Goal: Find specific page/section: Find specific page/section

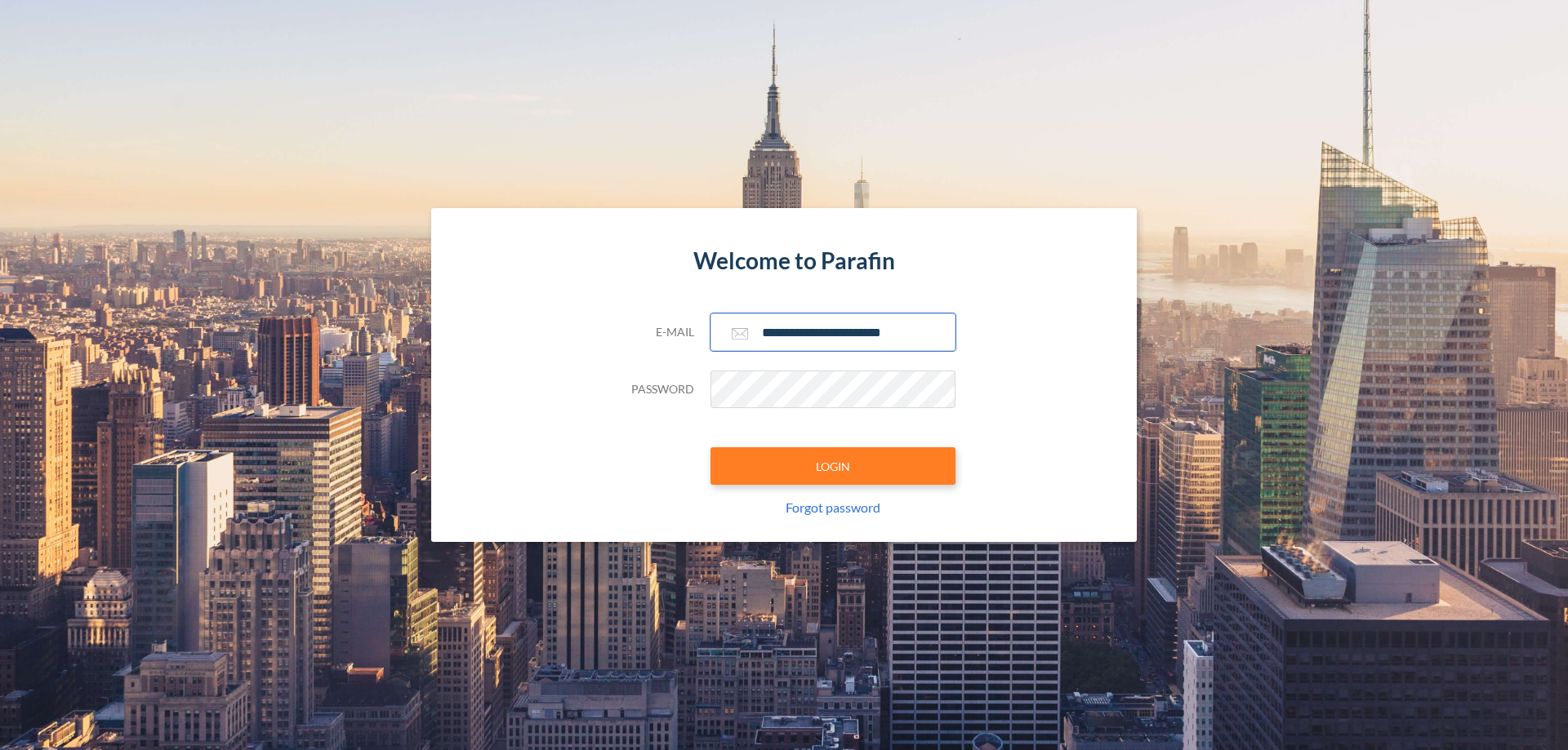
type input "**********"
click at [833, 467] on button "LOGIN" at bounding box center [833, 466] width 245 height 38
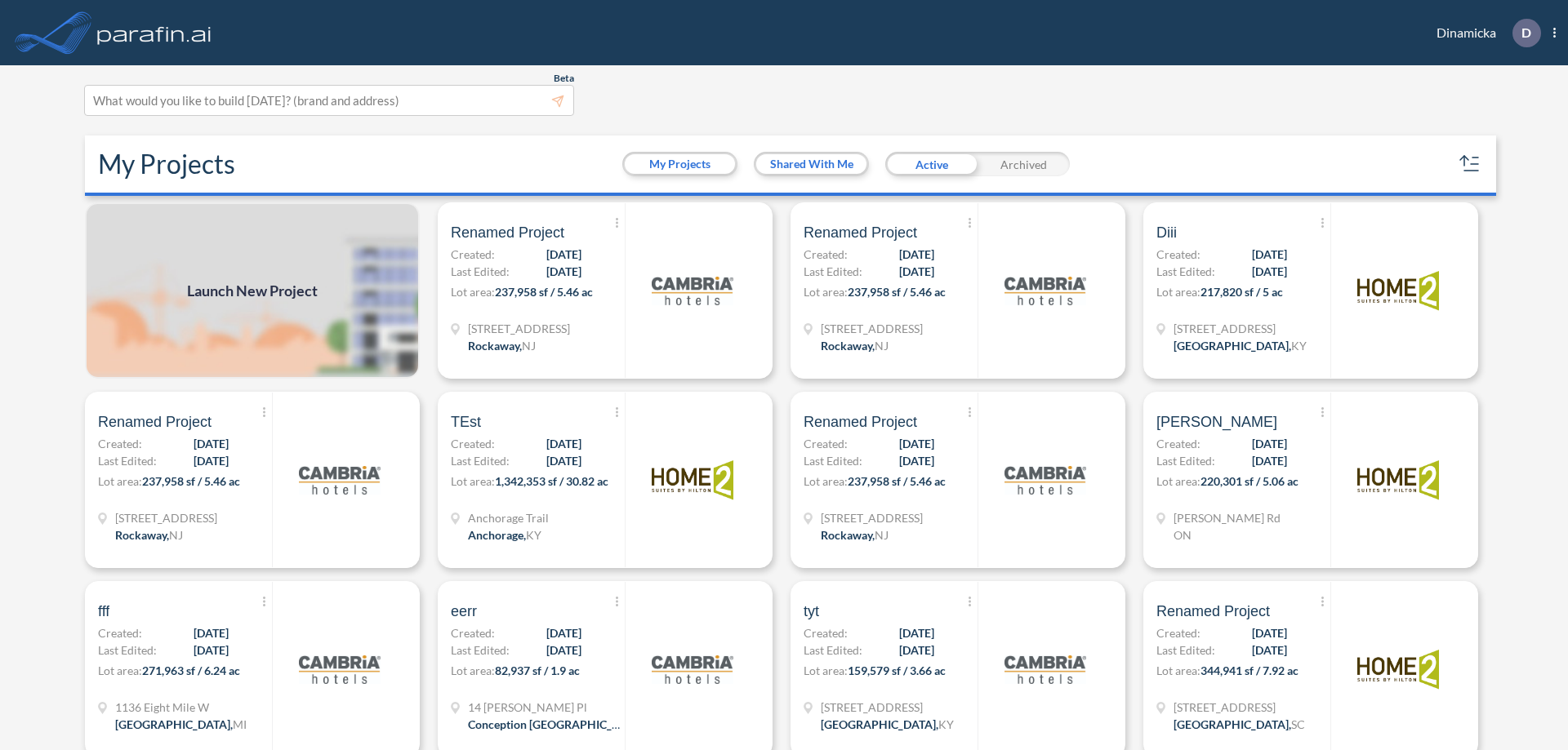
scroll to position [4, 0]
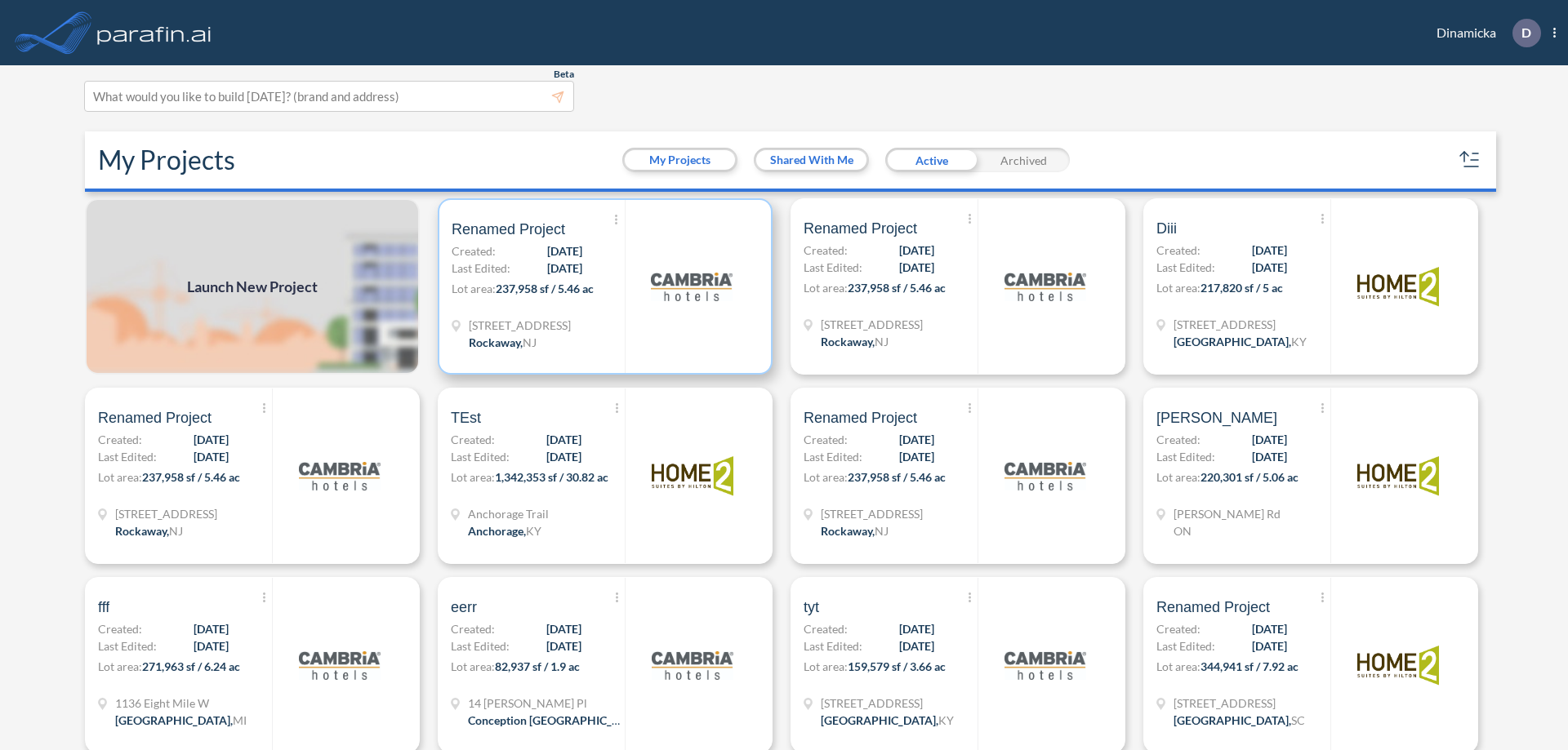
click at [602, 287] on p "Lot area: 237,958 sf / 5.46 ac" at bounding box center [538, 292] width 173 height 24
